Goal: Task Accomplishment & Management: Use online tool/utility

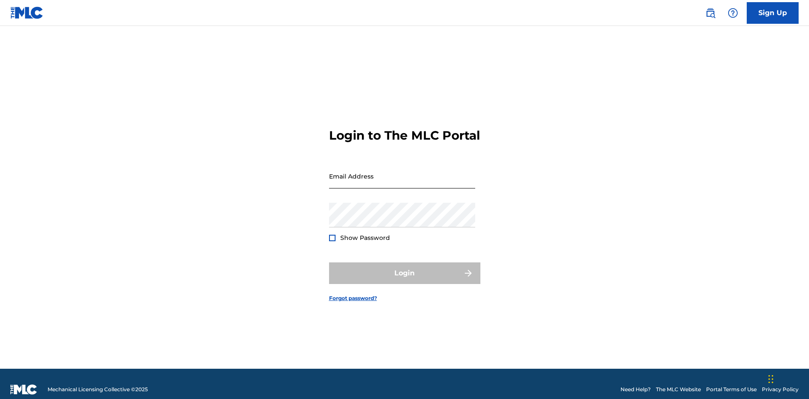
click at [367, 182] on input "Email Address" at bounding box center [402, 176] width 146 height 25
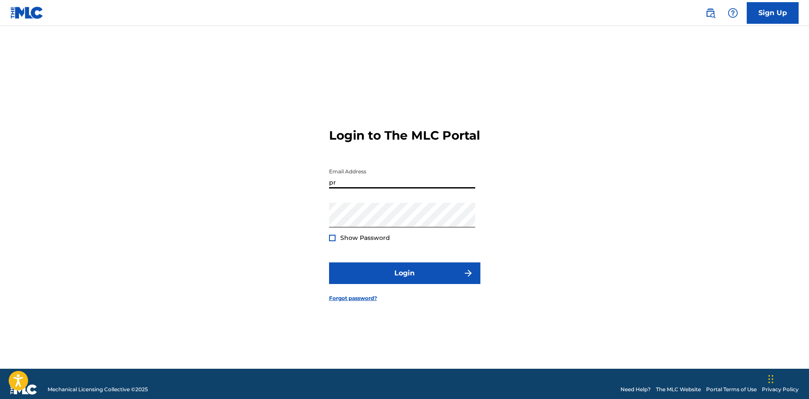
type input "[EMAIL_ADDRESS][DOMAIN_NAME]"
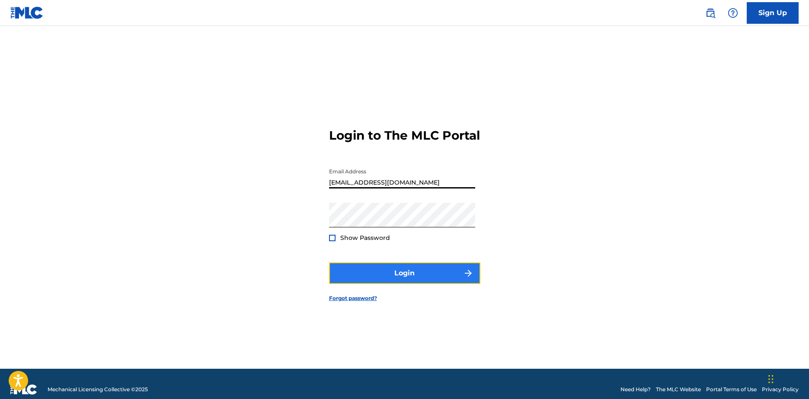
click at [387, 279] on button "Login" at bounding box center [404, 273] width 151 height 22
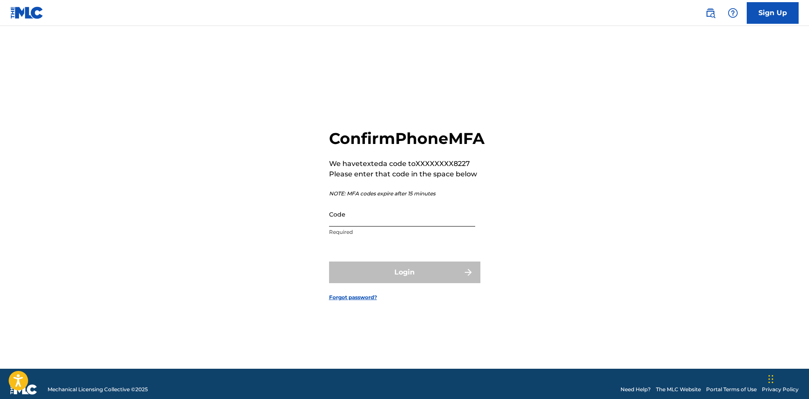
click at [377, 227] on input "Code" at bounding box center [402, 214] width 146 height 25
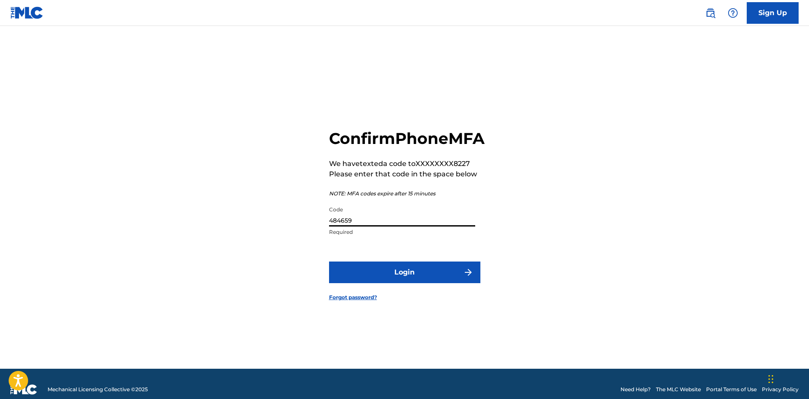
type input "484659"
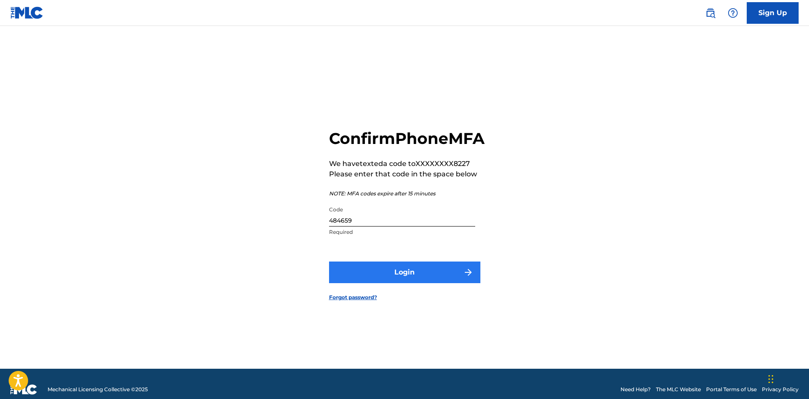
drag, startPoint x: 423, startPoint y: 262, endPoint x: 424, endPoint y: 281, distance: 18.2
click at [424, 265] on form "Confirm Phone MFA We have texted a code to XXXXXXXX8227 Please enter that code …" at bounding box center [404, 208] width 151 height 321
click at [424, 281] on button "Login" at bounding box center [404, 273] width 151 height 22
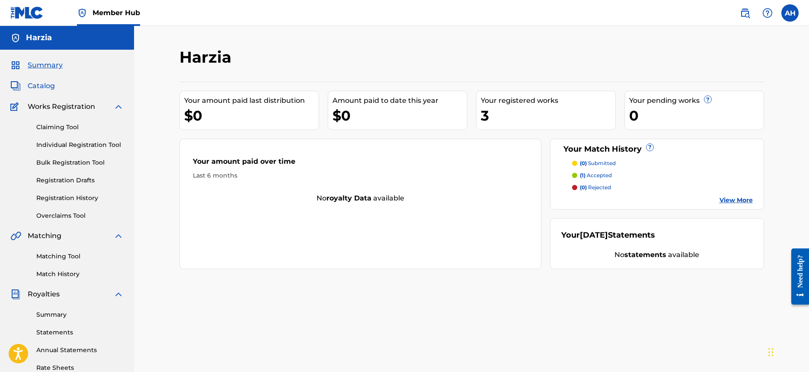
click at [42, 87] on span "Catalog" at bounding box center [41, 86] width 27 height 10
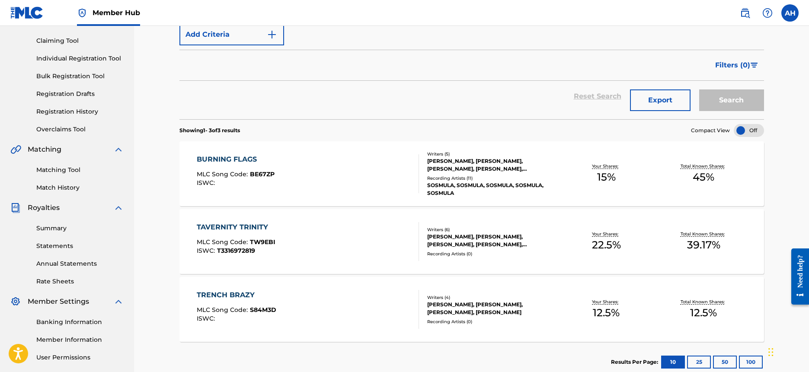
scroll to position [130, 0]
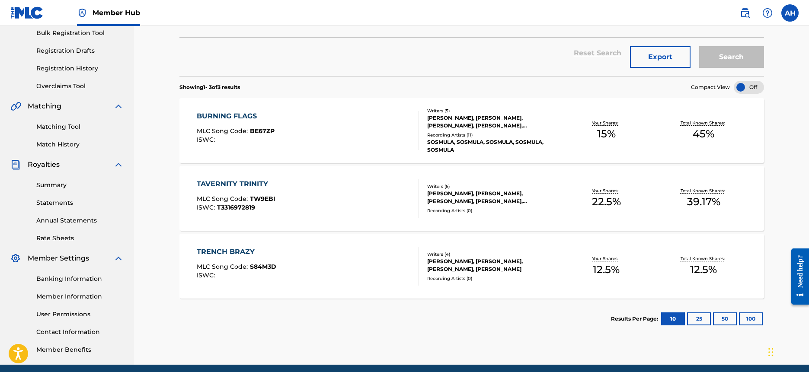
click at [643, 258] on div "Your Shares: 12.5 %" at bounding box center [606, 266] width 97 height 26
click at [643, 258] on div "Catalog Register Work SearchWithCriteriab5add1f9-7ea9-4d24-949f-049a7c0c20fd Wo…" at bounding box center [471, 141] width 605 height 447
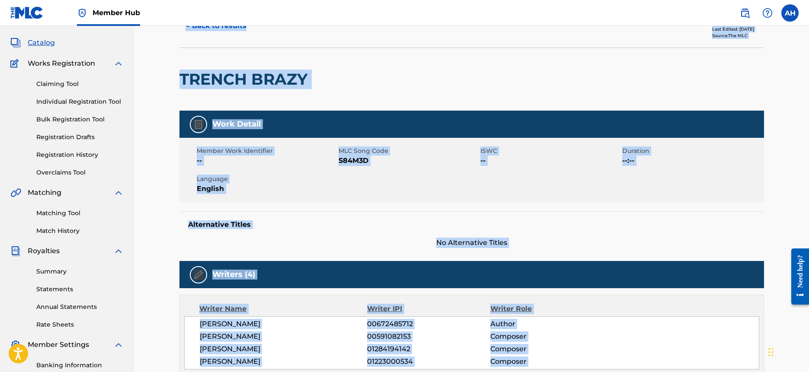
click at [488, 217] on div "Alternative Titles No Alternative Titles" at bounding box center [471, 229] width 585 height 37
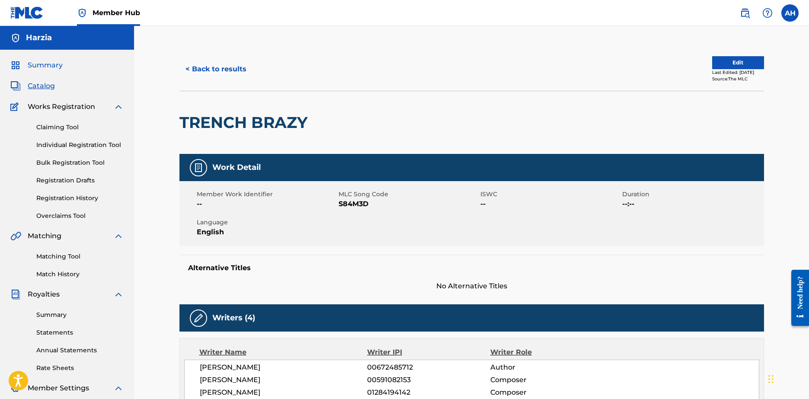
click at [47, 60] on span "Summary" at bounding box center [45, 65] width 35 height 10
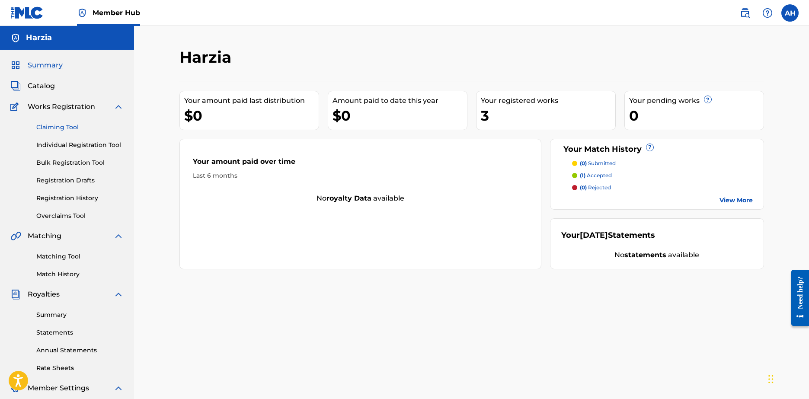
click at [69, 125] on link "Claiming Tool" at bounding box center [79, 127] width 87 height 9
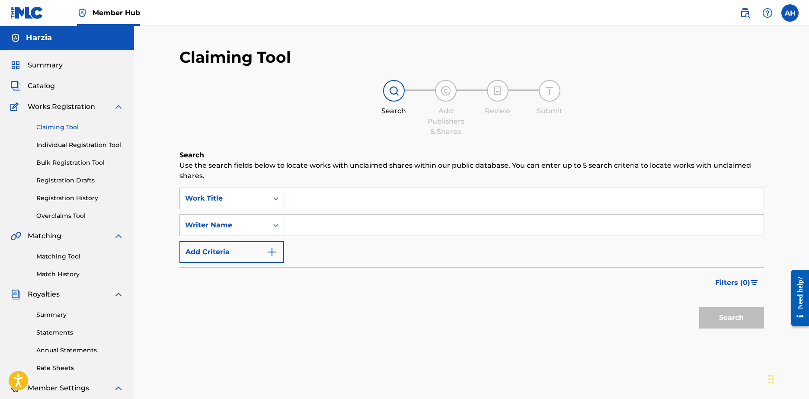
drag, startPoint x: 318, startPoint y: 207, endPoint x: 304, endPoint y: 204, distance: 14.3
click at [306, 204] on input "Search Form" at bounding box center [524, 198] width 480 height 21
type input "Trench Brazy"
click at [334, 232] on input "Search Form" at bounding box center [524, 225] width 480 height 21
type input "Sosmula"
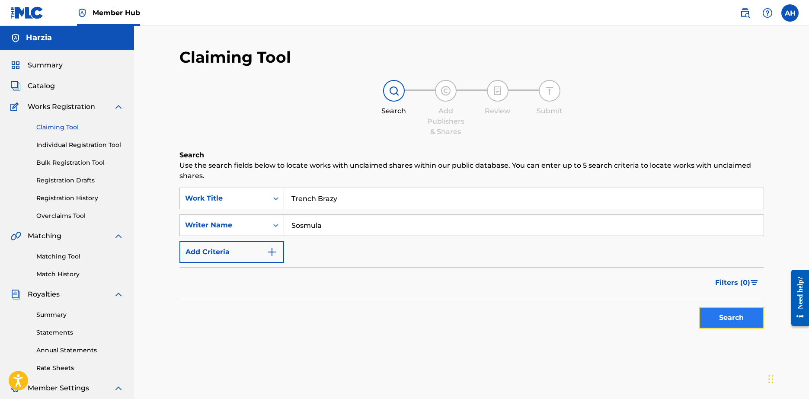
click at [745, 325] on button "Search" at bounding box center [731, 318] width 65 height 22
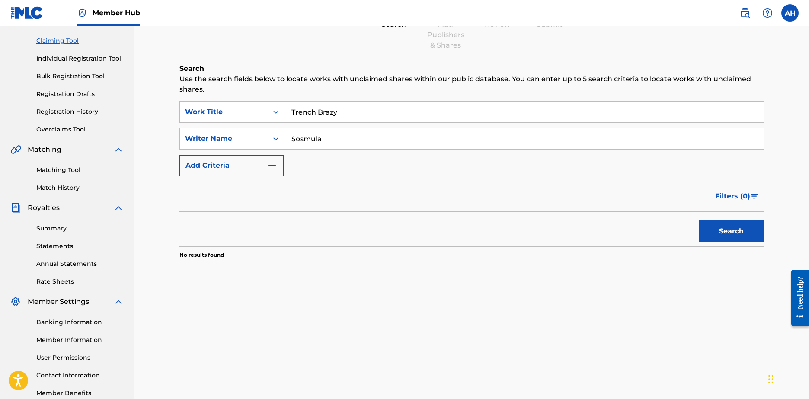
scroll to position [43, 0]
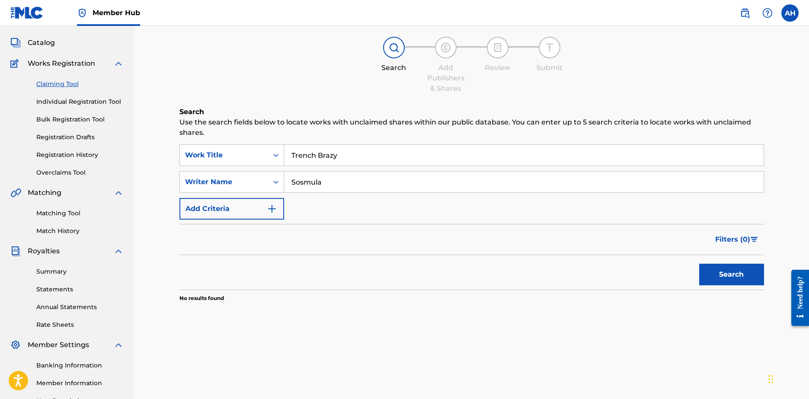
click at [70, 207] on div "Matching Tool Match History" at bounding box center [66, 217] width 113 height 38
click at [70, 210] on link "Matching Tool" at bounding box center [79, 213] width 87 height 9
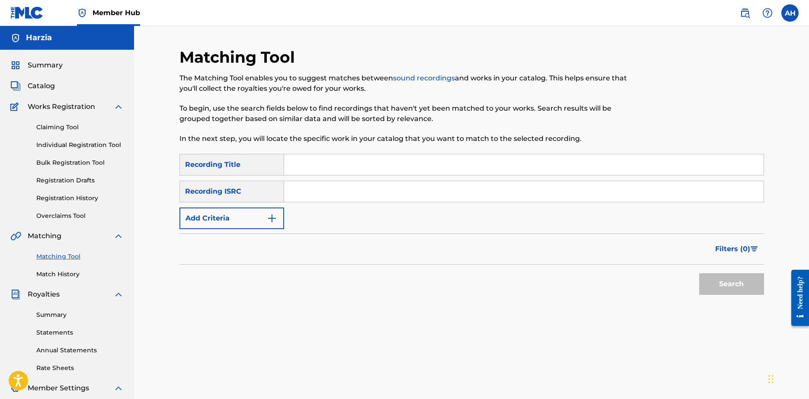
click at [301, 172] on input "Search Form" at bounding box center [524, 164] width 480 height 21
type input "Trench Brazy"
click at [729, 288] on button "Search" at bounding box center [731, 284] width 65 height 22
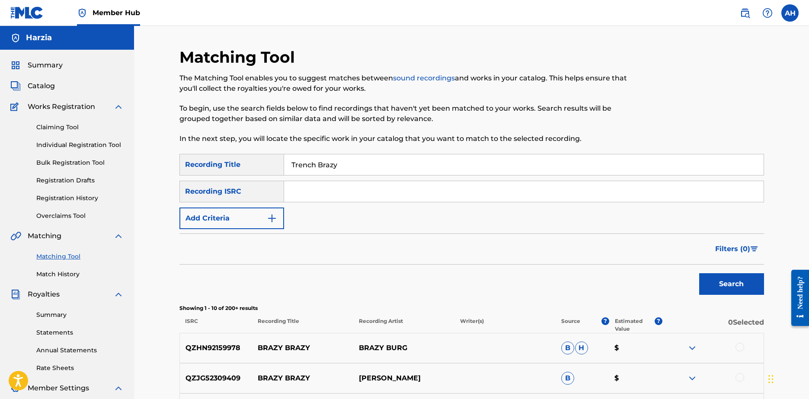
click at [295, 196] on input "Search Form" at bounding box center [524, 191] width 480 height 21
paste input "USAT22506533"
type input "USAT22506533"
click at [705, 280] on button "Search" at bounding box center [731, 284] width 65 height 22
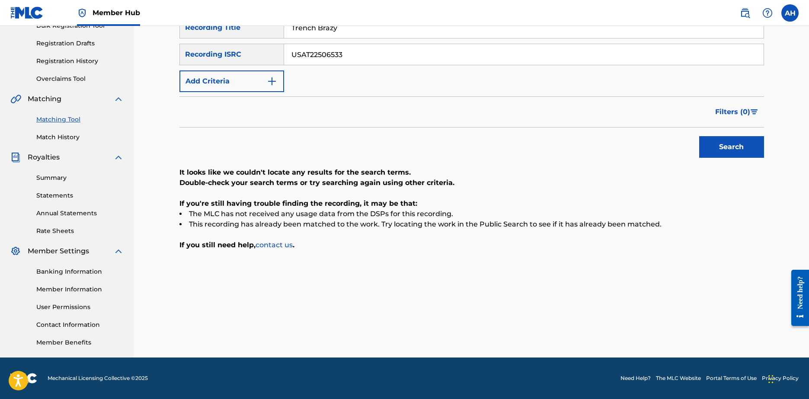
scroll to position [51, 0]
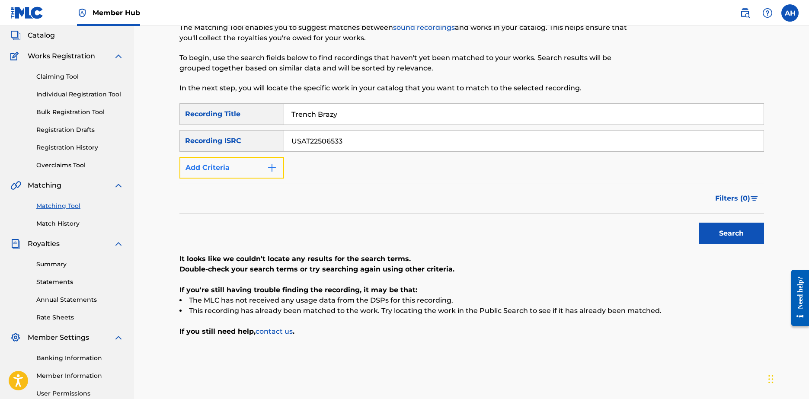
click at [251, 160] on button "Add Criteria" at bounding box center [231, 168] width 105 height 22
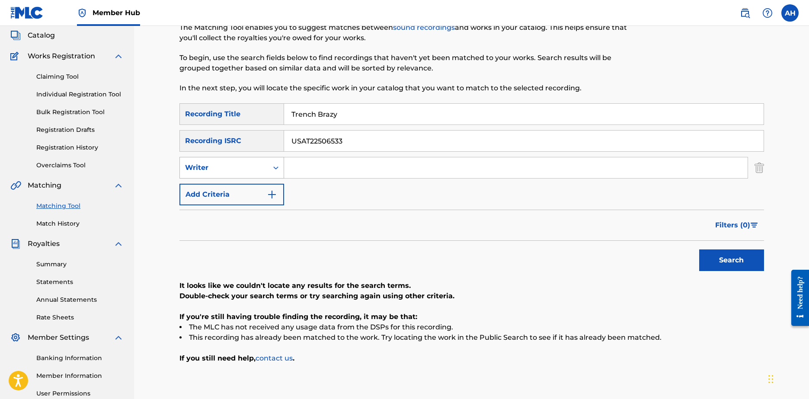
click at [251, 166] on div "Writer" at bounding box center [224, 168] width 78 height 10
drag, startPoint x: 381, startPoint y: 146, endPoint x: 209, endPoint y: 139, distance: 171.4
click at [209, 139] on div "SearchWithCriteria64c4336f-d5be-4a38-8ac7-9d4ff361e0ae Recording ISRC USAT22506…" at bounding box center [471, 141] width 585 height 22
click at [346, 170] on input "Search Form" at bounding box center [516, 167] width 464 height 21
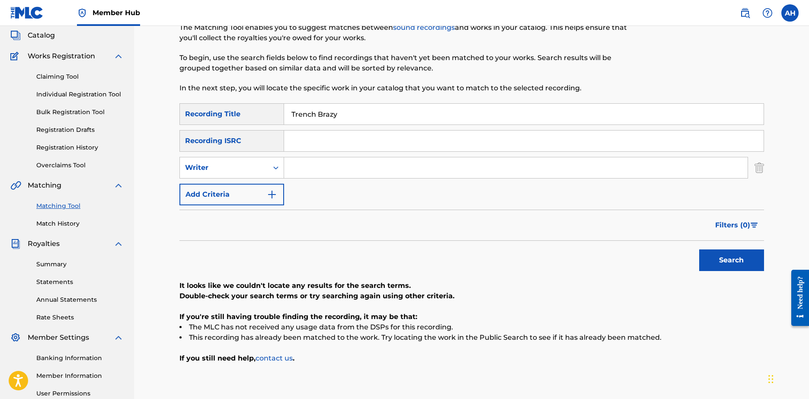
type input "Sosmula"
click at [720, 264] on button "Search" at bounding box center [731, 260] width 65 height 22
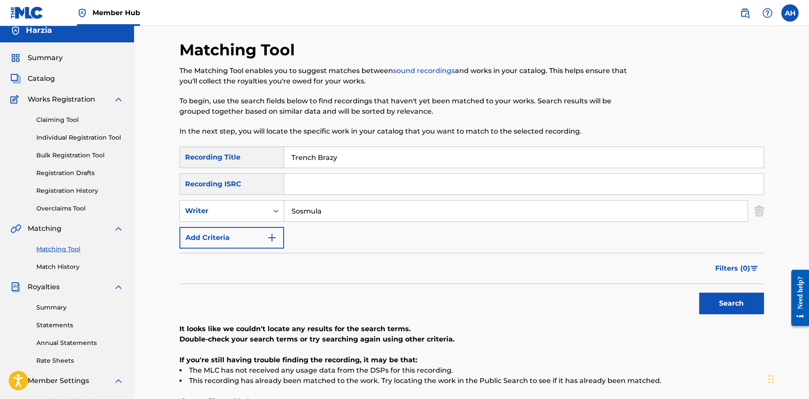
scroll to position [0, 0]
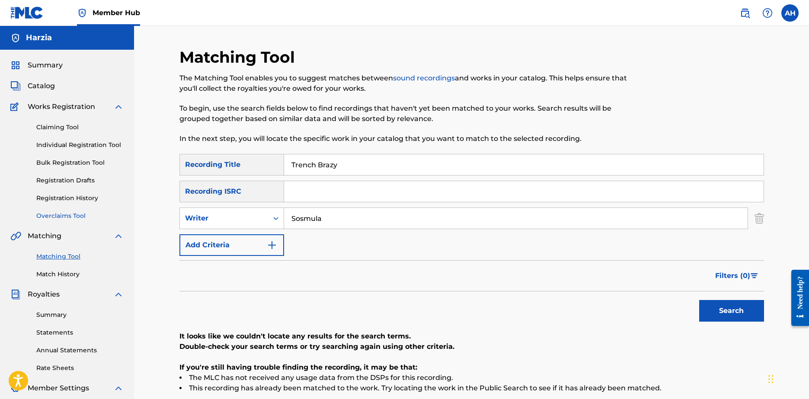
click at [51, 217] on link "Overclaims Tool" at bounding box center [79, 215] width 87 height 9
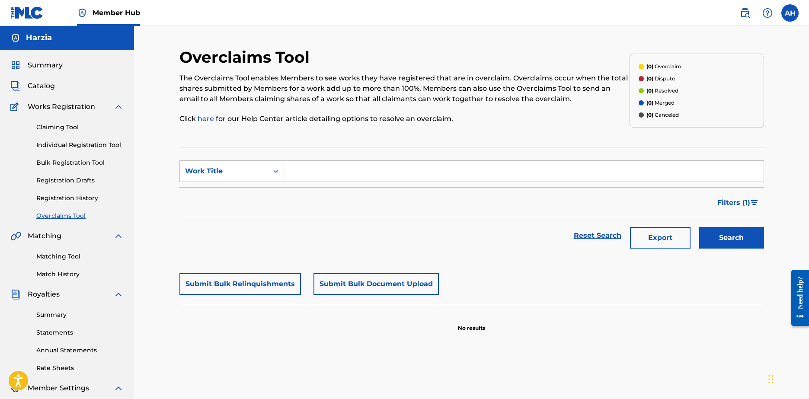
click at [61, 205] on div "Claiming Tool Individual Registration Tool Bulk Registration Tool Registration …" at bounding box center [66, 166] width 113 height 109
